Goal: Task Accomplishment & Management: Manage account settings

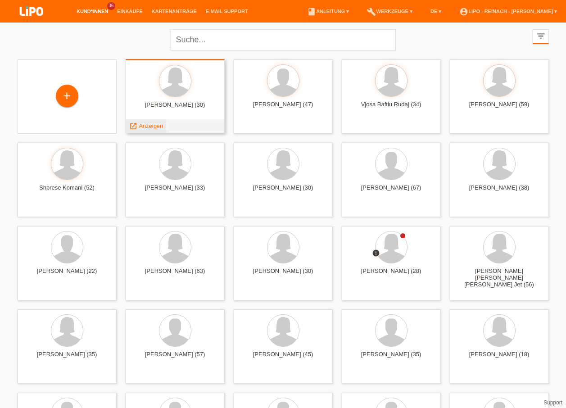
click at [154, 125] on span "Anzeigen" at bounding box center [151, 125] width 24 height 7
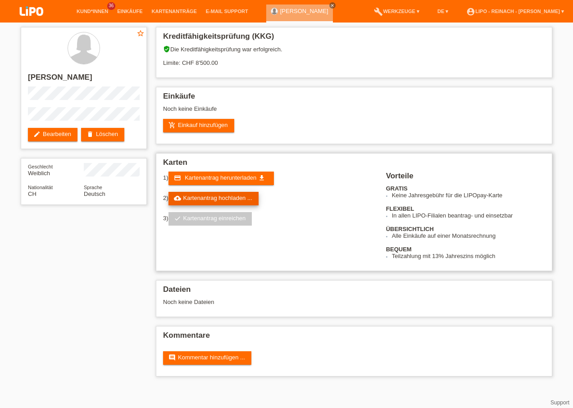
click at [231, 199] on link "cloud_upload Kartenantrag hochladen ..." at bounding box center [213, 199] width 90 height 14
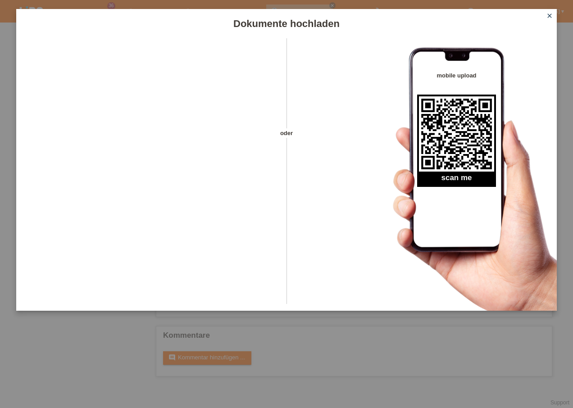
click at [549, 15] on icon "close" at bounding box center [549, 15] width 7 height 7
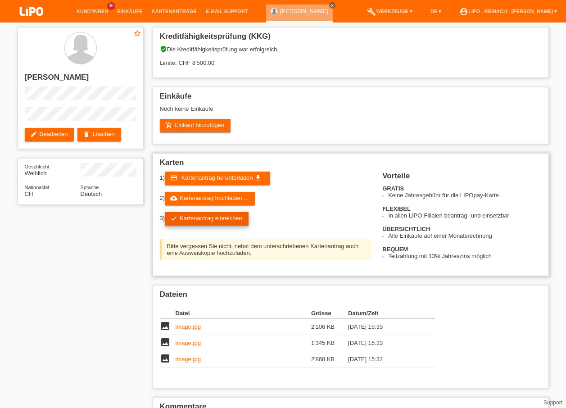
click at [222, 217] on link "check Kartenantrag einreichen" at bounding box center [207, 219] width 84 height 14
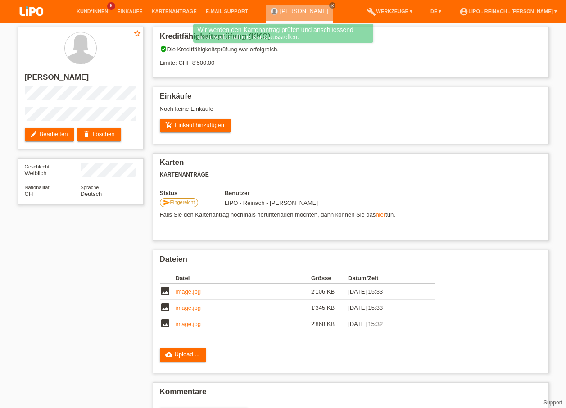
click at [34, 12] on img at bounding box center [31, 12] width 45 height 24
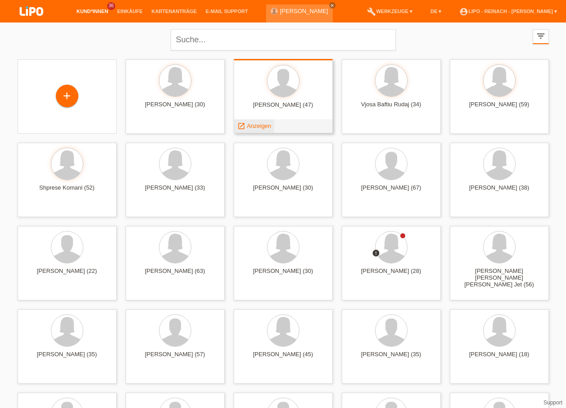
click at [256, 124] on span "Anzeigen" at bounding box center [259, 125] width 24 height 7
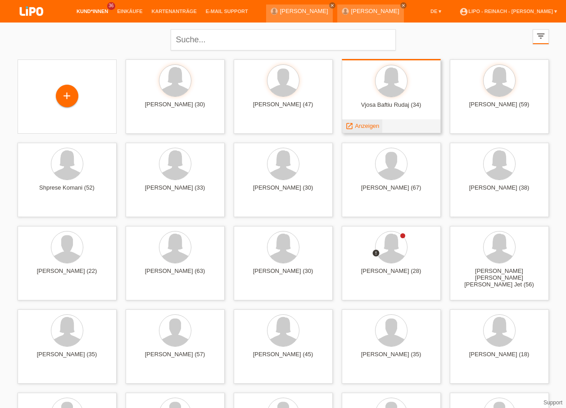
click at [363, 124] on span "Anzeigen" at bounding box center [367, 125] width 24 height 7
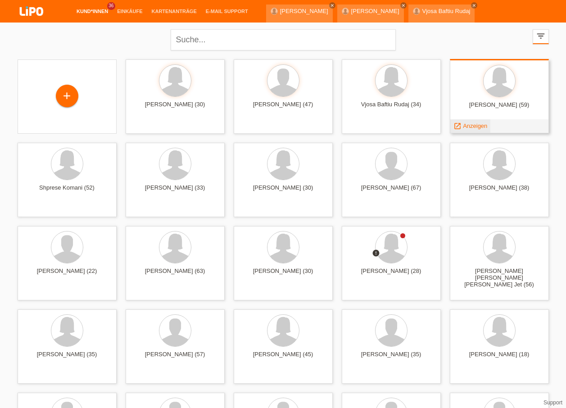
click at [470, 125] on span "Anzeigen" at bounding box center [475, 125] width 24 height 7
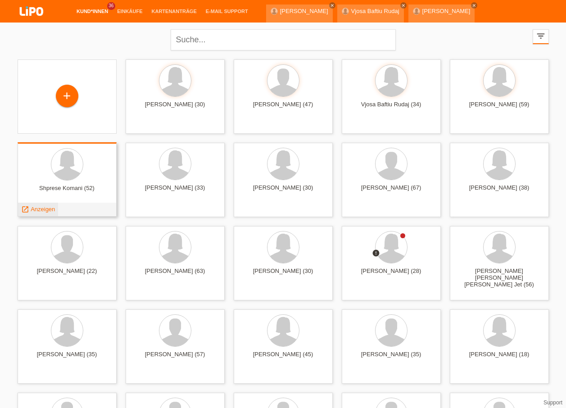
click at [40, 208] on span "Anzeigen" at bounding box center [43, 209] width 24 height 7
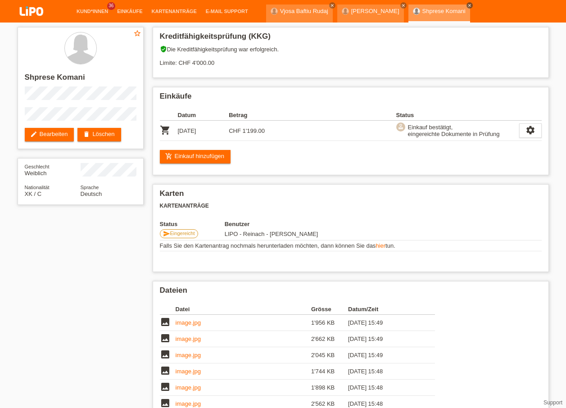
click at [472, 6] on icon "close" at bounding box center [469, 5] width 5 height 5
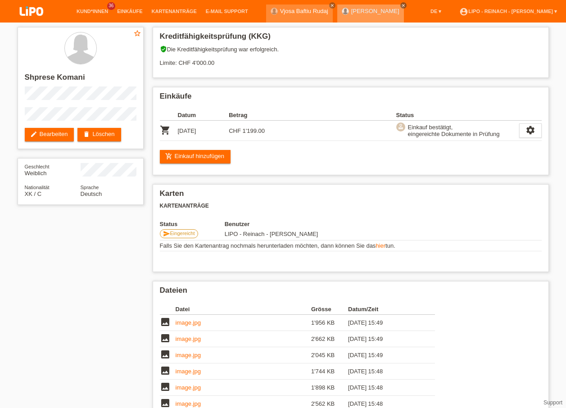
click at [406, 5] on icon "close" at bounding box center [403, 5] width 5 height 5
click at [330, 6] on icon "close" at bounding box center [332, 5] width 5 height 5
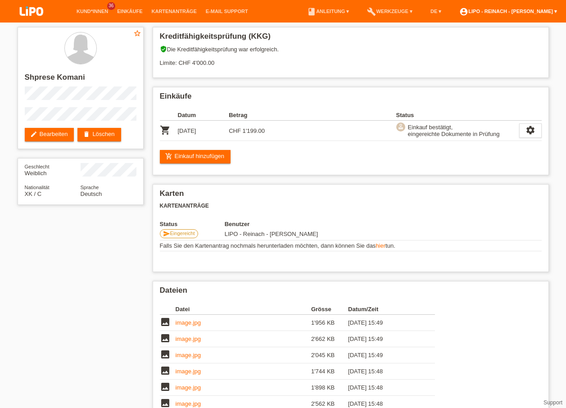
click at [515, 9] on link "account_circle LIPO - Reinach - [PERSON_NAME] ▾" at bounding box center [508, 11] width 107 height 5
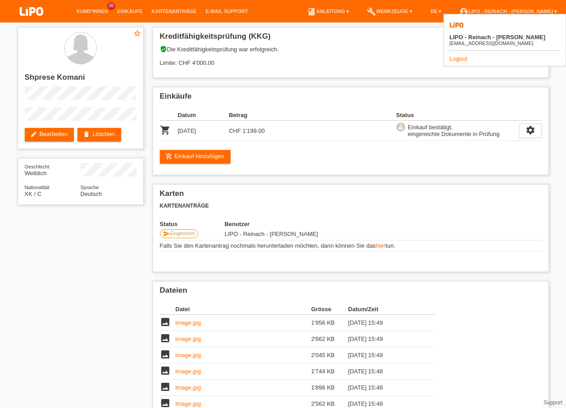
click at [456, 55] on link "Logout" at bounding box center [458, 58] width 18 height 7
